Goal: Find specific page/section: Find specific page/section

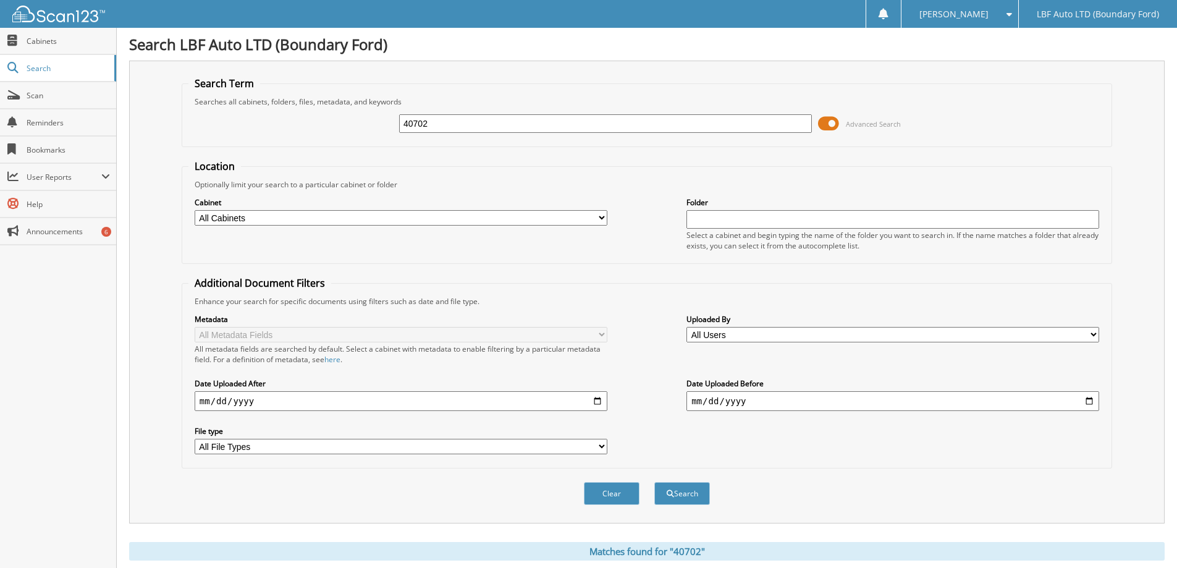
drag, startPoint x: 424, startPoint y: 124, endPoint x: 148, endPoint y: 101, distance: 276.4
click at [150, 101] on div "Search Term Searches all cabinets, folders, files, metadata, and keywords 40702…" at bounding box center [646, 292] width 1035 height 463
type input "2"
drag, startPoint x: 470, startPoint y: 117, endPoint x: 383, endPoint y: 130, distance: 88.1
click at [383, 130] on div "2 Advanced Search" at bounding box center [646, 123] width 917 height 33
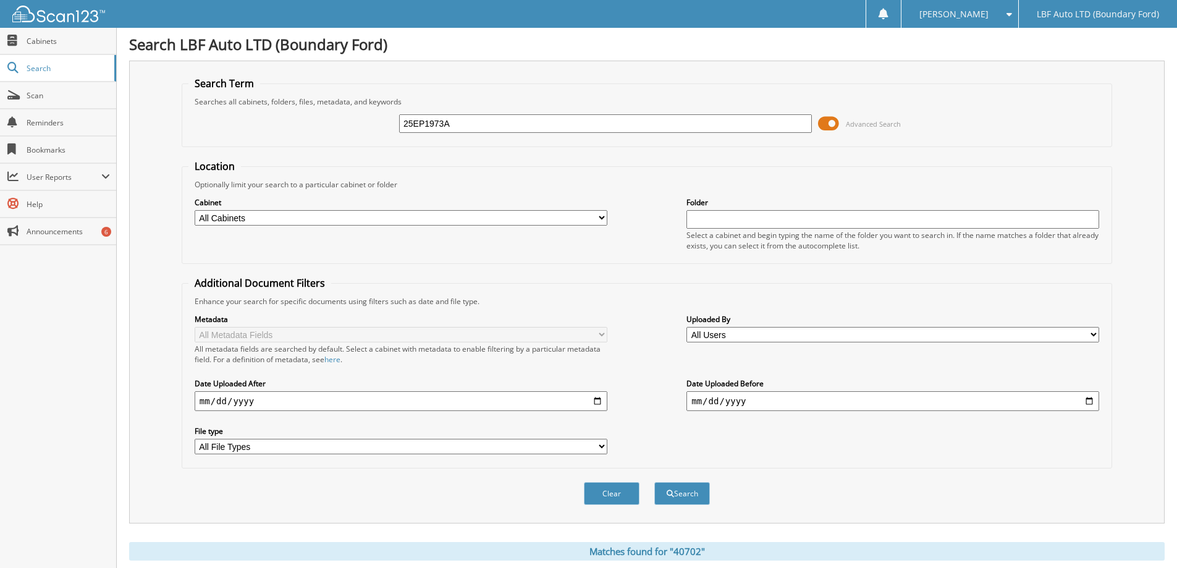
type input "25EP1973A"
click at [654, 482] on button "Search" at bounding box center [682, 493] width 56 height 23
click at [46, 41] on span "Cabinets" at bounding box center [68, 41] width 83 height 11
click at [61, 63] on span "Search" at bounding box center [68, 68] width 82 height 11
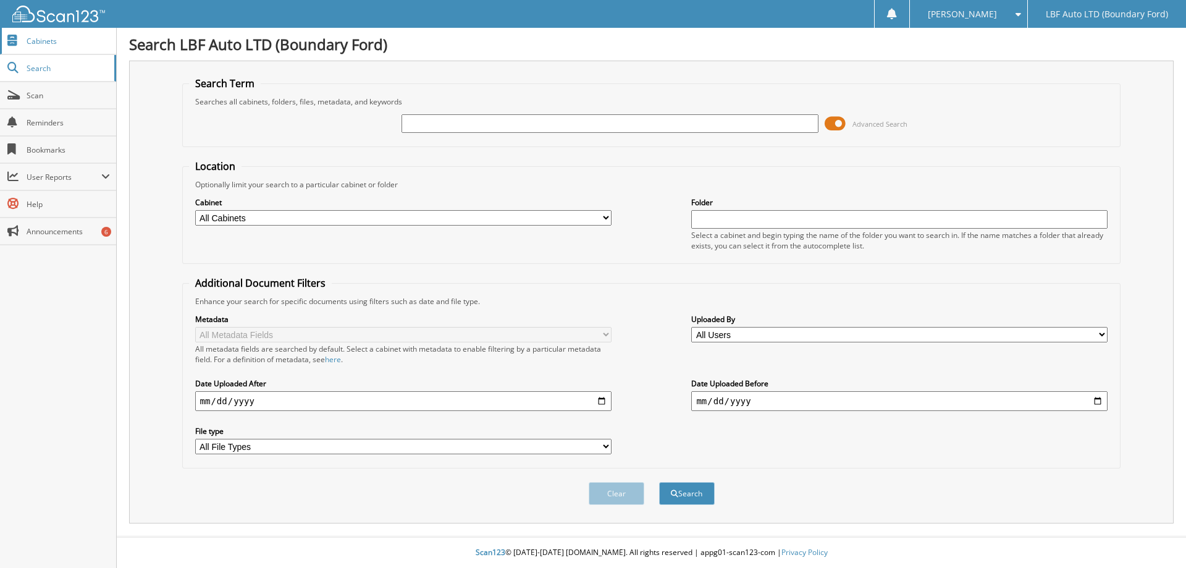
click at [55, 40] on span "Cabinets" at bounding box center [68, 41] width 83 height 11
